Goal: Task Accomplishment & Management: Complete application form

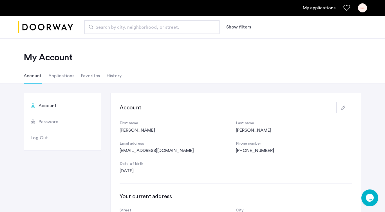
click at [57, 76] on li "Applications" at bounding box center [61, 76] width 26 height 16
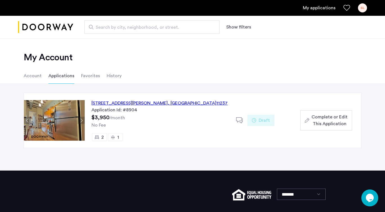
click at [119, 102] on div "407 Suydam Street, Unit 3R, Brooklyn , NY 11237" at bounding box center [159, 103] width 136 height 7
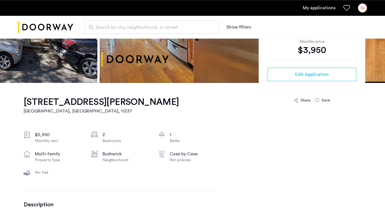
scroll to position [128, 0]
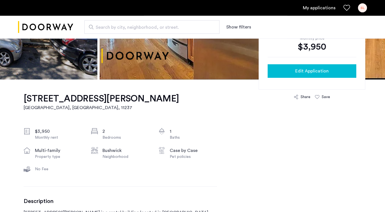
click at [303, 70] on span "Edit Application" at bounding box center [311, 71] width 33 height 7
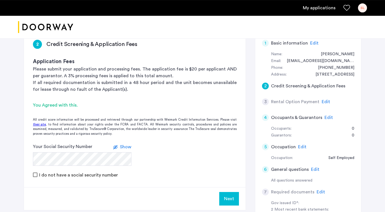
scroll to position [50, 0]
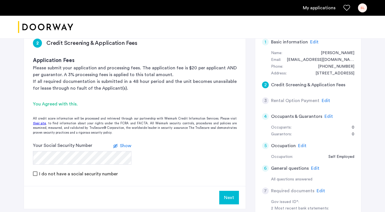
click at [225, 194] on button "Next" at bounding box center [229, 198] width 20 height 14
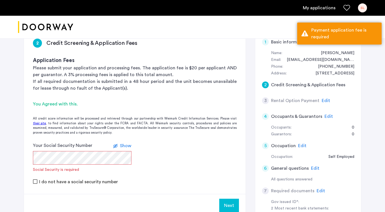
click at [126, 146] on span "Show" at bounding box center [126, 145] width 12 height 5
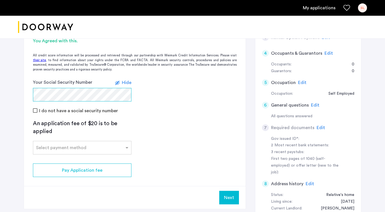
scroll to position [113, 0]
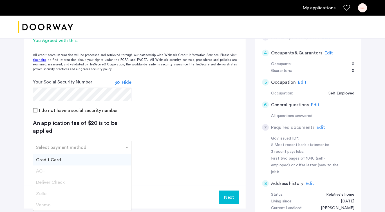
click at [122, 148] on div at bounding box center [82, 145] width 98 height 7
click at [89, 158] on div "Credit Card" at bounding box center [82, 159] width 98 height 11
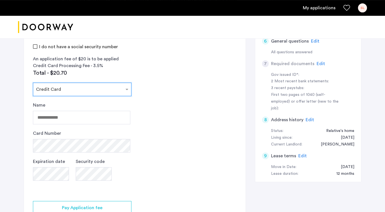
scroll to position [182, 0]
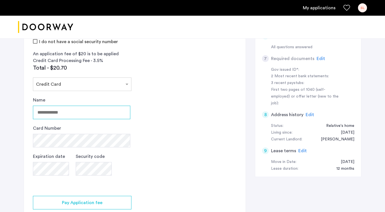
type input "**********"
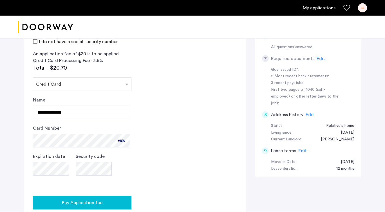
click at [86, 200] on span "Pay Application fee" at bounding box center [82, 202] width 41 height 7
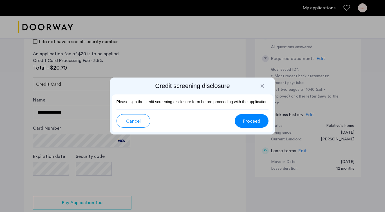
click at [250, 124] on span "Proceed" at bounding box center [251, 121] width 17 height 7
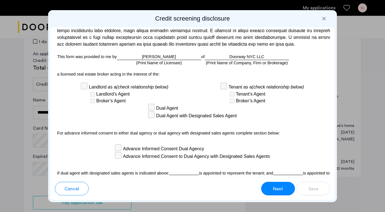
scroll to position [1679, 0]
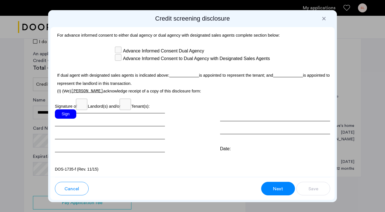
click at [67, 119] on div "Sign" at bounding box center [110, 130] width 110 height 43
click at [65, 115] on div "Sign" at bounding box center [65, 113] width 21 height 9
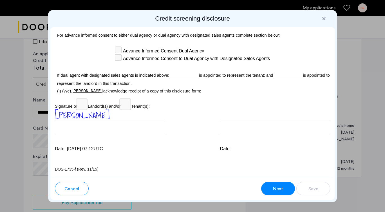
click at [245, 131] on div at bounding box center [275, 121] width 110 height 25
click at [272, 186] on button "Next" at bounding box center [278, 189] width 34 height 14
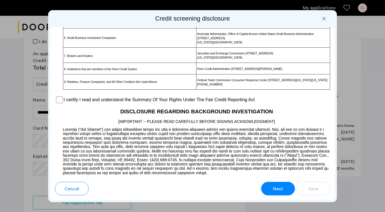
scroll to position [437, 0]
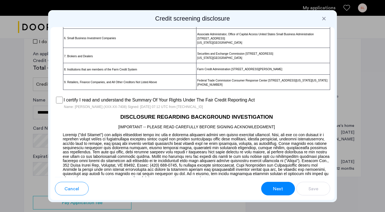
click at [278, 192] on button "Next" at bounding box center [278, 189] width 34 height 14
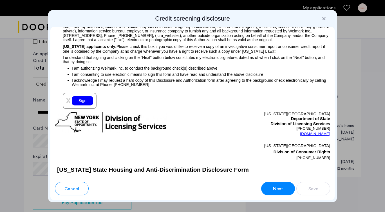
scroll to position [643, 0]
click at [276, 187] on span "Next" at bounding box center [278, 188] width 10 height 7
click at [81, 99] on div "Sign" at bounding box center [82, 100] width 21 height 9
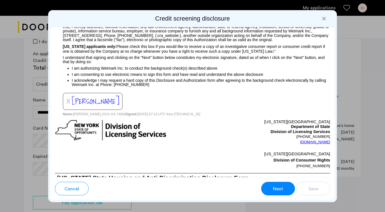
click at [274, 187] on span "Next" at bounding box center [278, 188] width 10 height 7
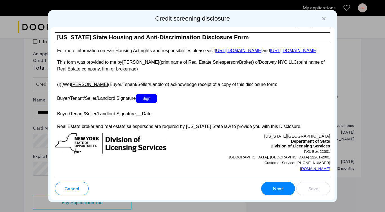
scroll to position [1059, 0]
click at [271, 188] on button "Next" at bounding box center [278, 189] width 34 height 14
click at [149, 101] on span "Sign" at bounding box center [146, 98] width 21 height 9
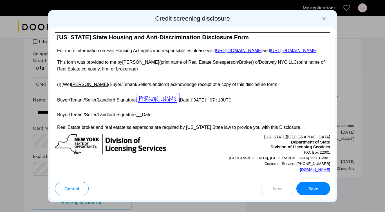
click at [305, 183] on button "Save" at bounding box center [313, 189] width 34 height 14
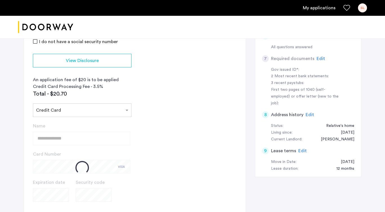
scroll to position [304, 0]
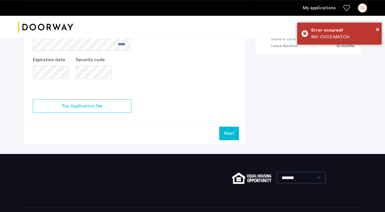
click at [227, 133] on button "Next" at bounding box center [229, 133] width 20 height 14
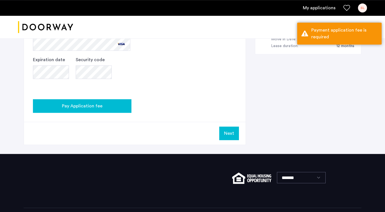
click at [77, 109] on button "Pay Application fee" at bounding box center [82, 106] width 98 height 14
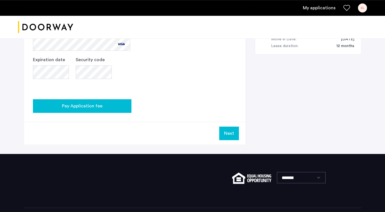
click at [78, 107] on span "Pay Application fee" at bounding box center [82, 105] width 41 height 7
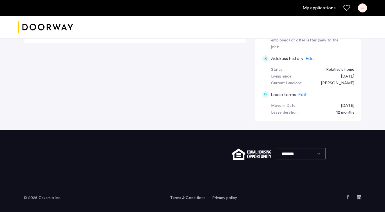
scroll to position [110, 0]
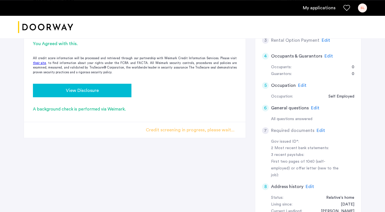
click at [77, 93] on span "View Disclosure" at bounding box center [82, 90] width 33 height 7
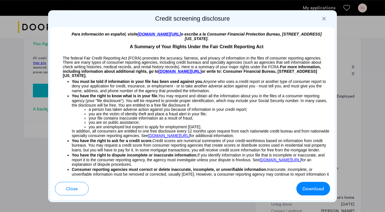
scroll to position [0, 0]
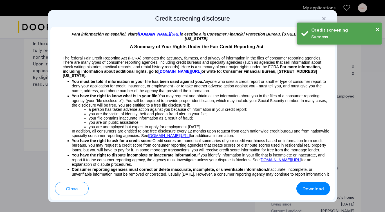
click at [70, 192] on button "Close" at bounding box center [72, 189] width 34 height 14
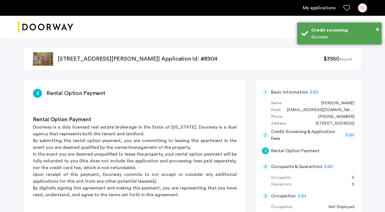
scroll to position [110, 0]
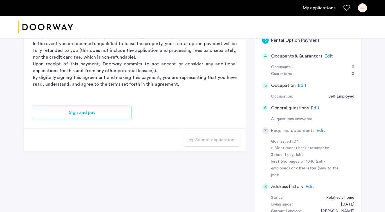
click at [318, 130] on span "Edit" at bounding box center [321, 130] width 8 height 5
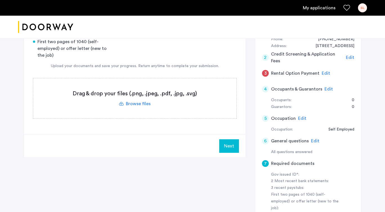
scroll to position [77, 0]
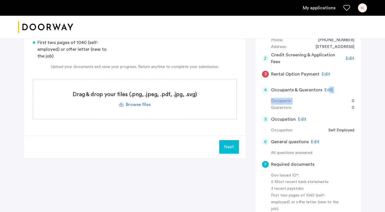
drag, startPoint x: 327, startPoint y: 92, endPoint x: 323, endPoint y: 102, distance: 10.2
click at [323, 102] on app-occupants-guarantors-details "4 Occupants & Guarantors Edit Occupants: 0 Guarantors: 0" at bounding box center [308, 96] width 92 height 29
click at [141, 103] on label at bounding box center [134, 99] width 203 height 40
click at [0, 0] on input "file" at bounding box center [0, 0] width 0 height 0
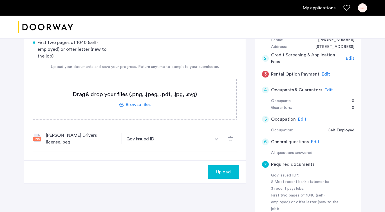
click at [326, 91] on span "Edit" at bounding box center [328, 90] width 8 height 5
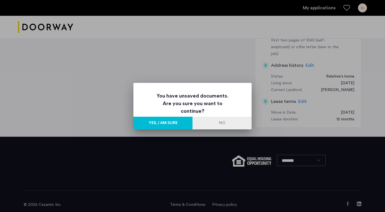
click at [208, 120] on button "No" at bounding box center [221, 123] width 59 height 13
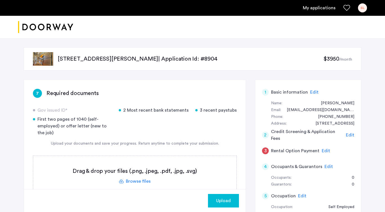
click at [329, 166] on span "Edit" at bounding box center [328, 166] width 8 height 5
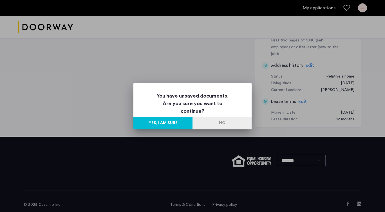
click at [162, 123] on button "Yes, I am sure" at bounding box center [162, 123] width 59 height 13
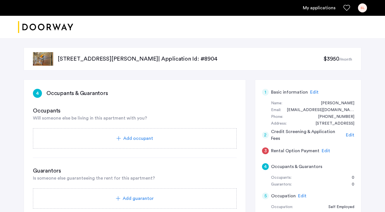
click at [136, 137] on span "Add occupant" at bounding box center [138, 138] width 30 height 7
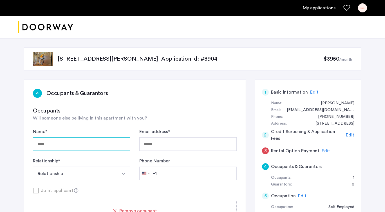
click at [77, 147] on input "Name *" at bounding box center [81, 144] width 97 height 14
type input "**********"
click at [68, 174] on button "Relationship" at bounding box center [75, 173] width 84 height 14
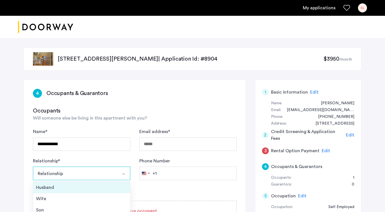
click at [56, 191] on div "Husband" at bounding box center [81, 187] width 91 height 7
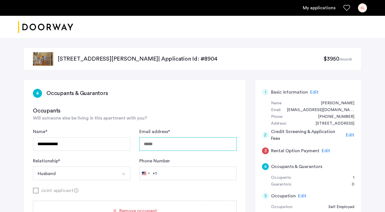
click at [163, 143] on input "Email address *" at bounding box center [187, 144] width 97 height 14
type input "**********"
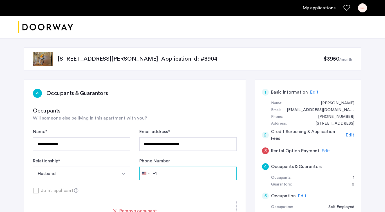
click at [167, 176] on input "Phone Number" at bounding box center [187, 173] width 97 height 14
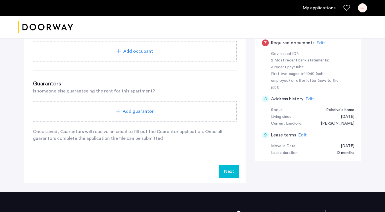
scroll to position [198, 0]
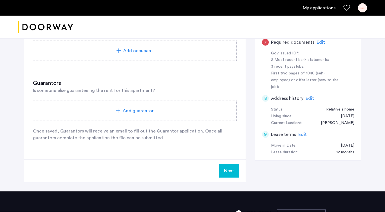
type input "**********"
click at [228, 172] on button "Next" at bounding box center [229, 171] width 20 height 14
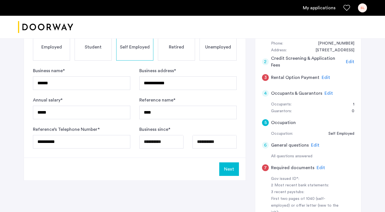
scroll to position [73, 0]
click at [312, 145] on span "Edit" at bounding box center [315, 145] width 8 height 5
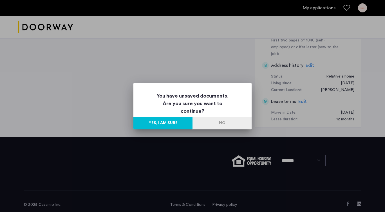
click at [151, 118] on button "Yes, I am sure" at bounding box center [162, 123] width 59 height 13
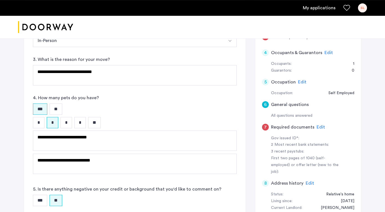
scroll to position [94, 0]
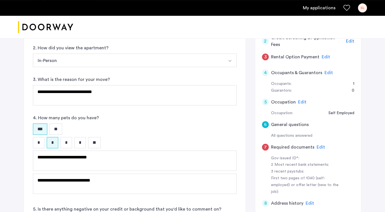
click at [324, 55] on span "Edit" at bounding box center [326, 57] width 8 height 5
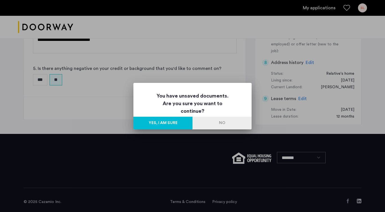
click at [173, 124] on button "Yes, I am sure" at bounding box center [162, 123] width 59 height 13
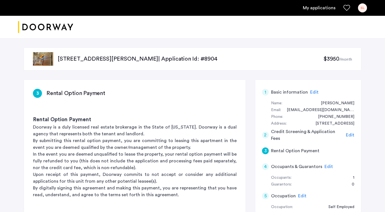
click at [225, 60] on p "[STREET_ADDRESS][PERSON_NAME] | Application Id: #8904" at bounding box center [191, 59] width 266 height 8
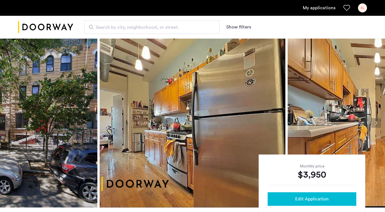
click at [310, 196] on span "Edit Application" at bounding box center [311, 198] width 33 height 7
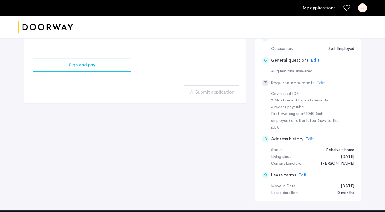
scroll to position [158, 0]
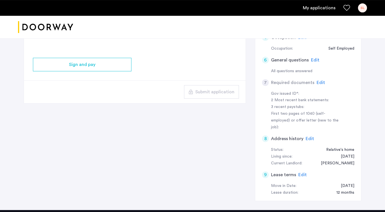
click at [321, 82] on span "Edit" at bounding box center [321, 82] width 8 height 5
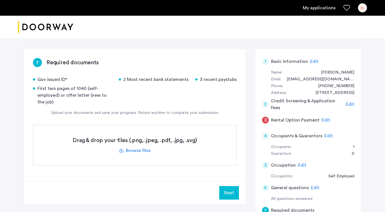
scroll to position [17, 0]
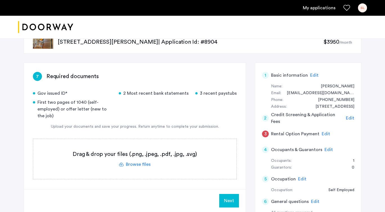
click at [138, 164] on label at bounding box center [134, 159] width 203 height 40
click at [0, 0] on input "file" at bounding box center [0, 0] width 0 height 0
